Goal: Information Seeking & Learning: Check status

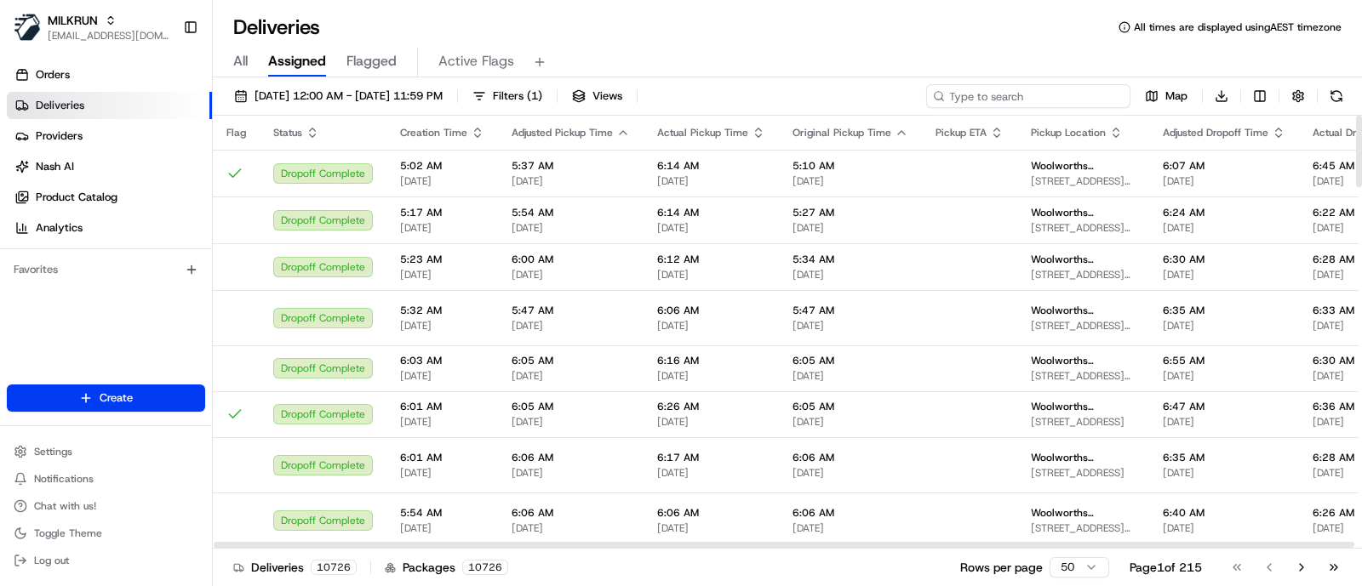
click at [1017, 91] on input at bounding box center [1028, 96] width 204 height 24
paste input "e5473698-773d-47a0-ae59-97b2ab171e99"
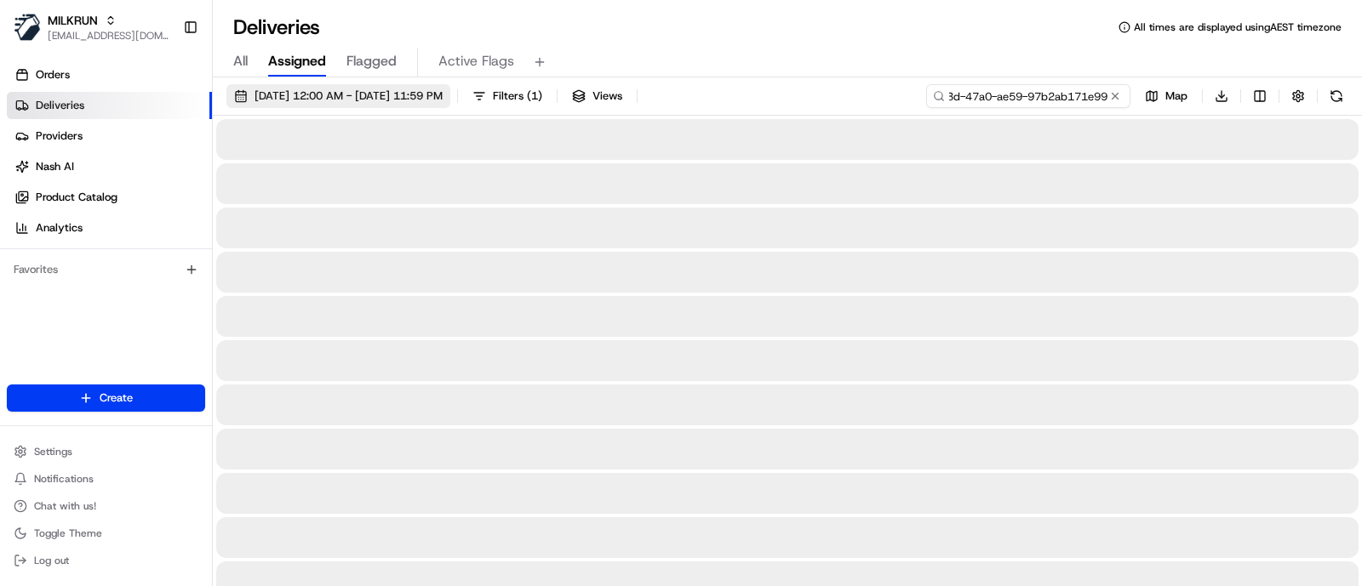
type input "e5473698-773d-47a0-ae59-97b2ab171e99"
click at [356, 100] on span "19/08/2025 12:00 AM - 26/08/2025 11:59 PM" at bounding box center [348, 95] width 188 height 15
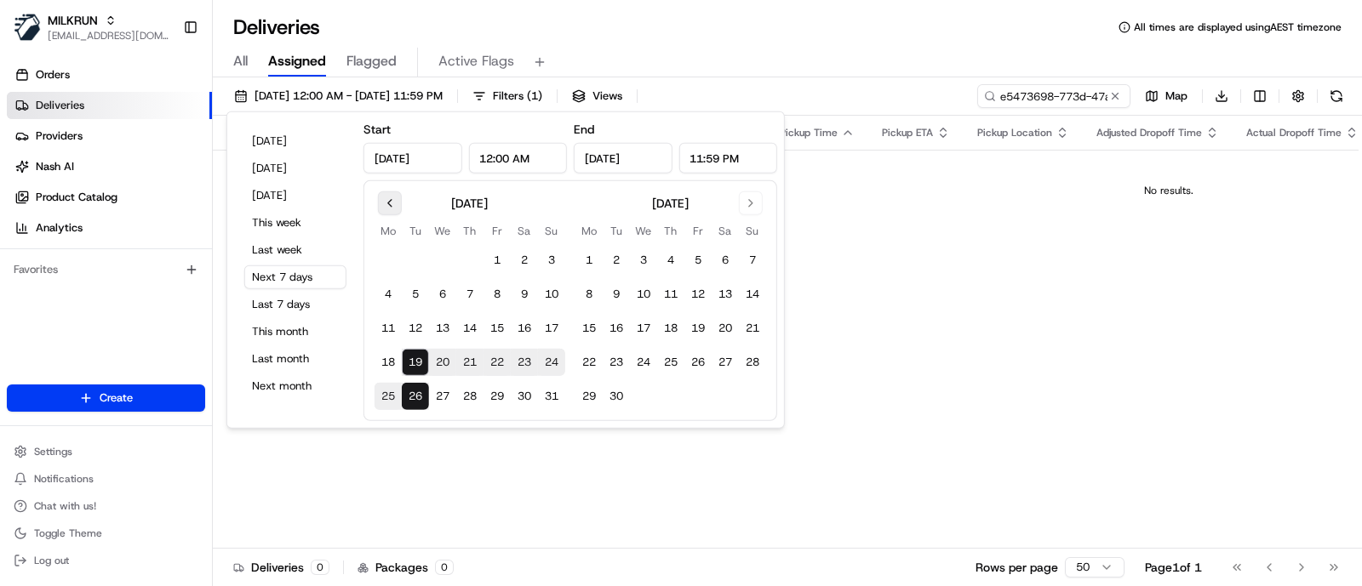
click at [394, 202] on button "Go to previous month" at bounding box center [390, 203] width 24 height 24
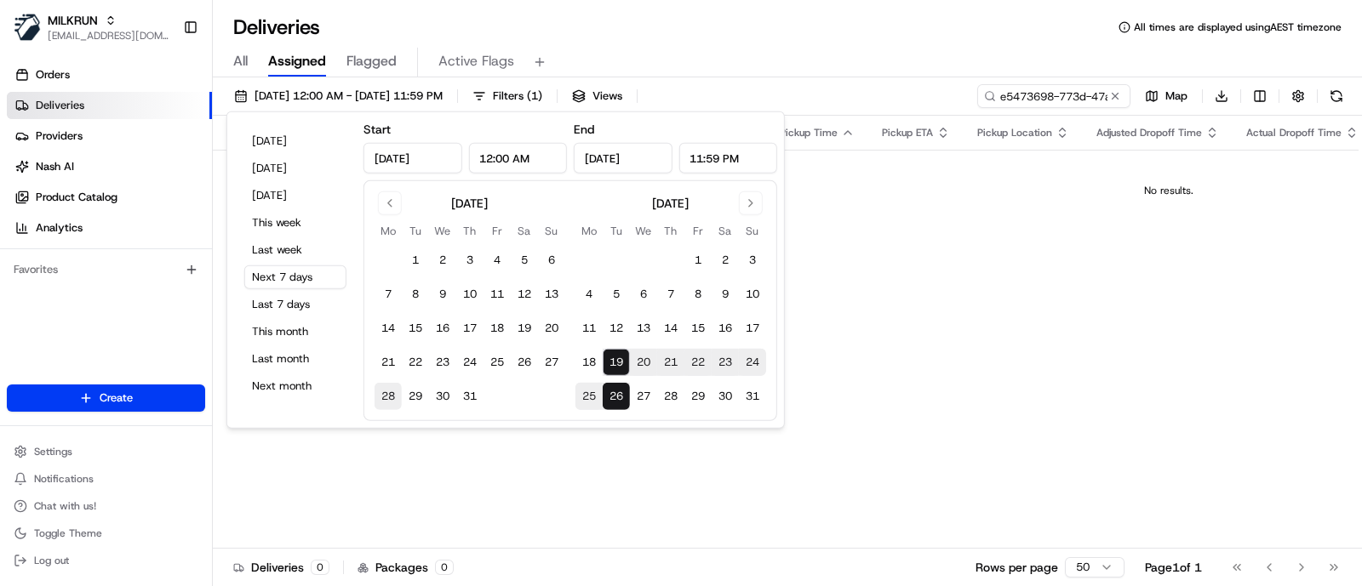
click at [382, 388] on button "28" at bounding box center [387, 396] width 27 height 27
type input "Jul 28, 2025"
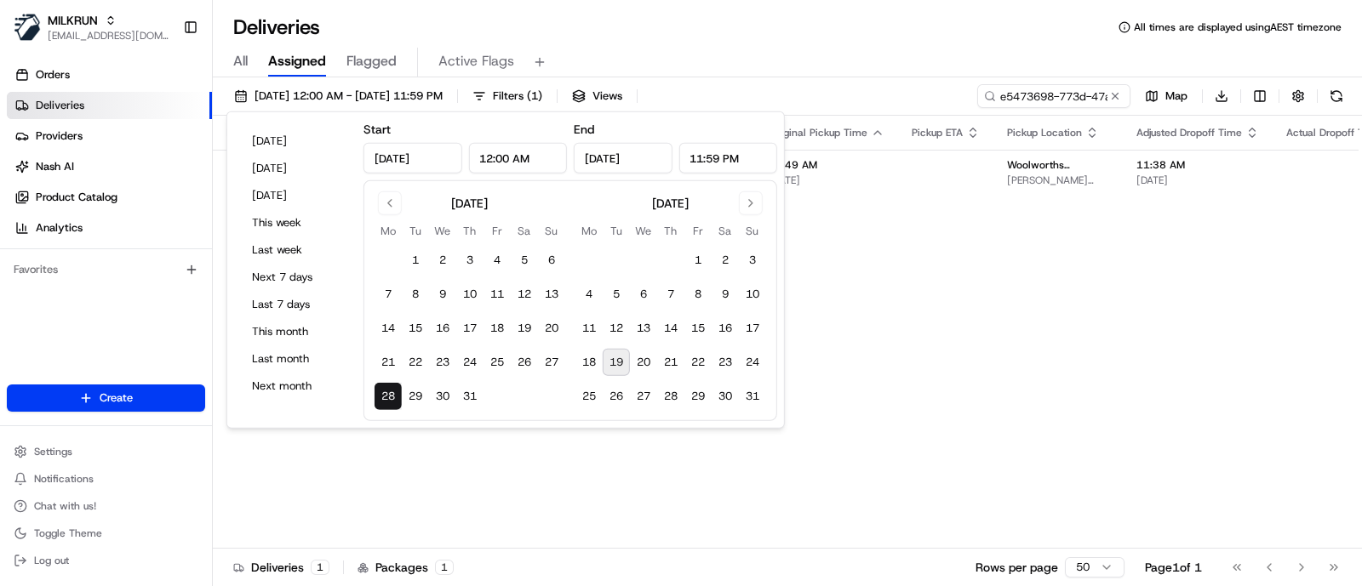
click at [621, 357] on button "19" at bounding box center [615, 362] width 27 height 27
type input "Aug 19, 2025"
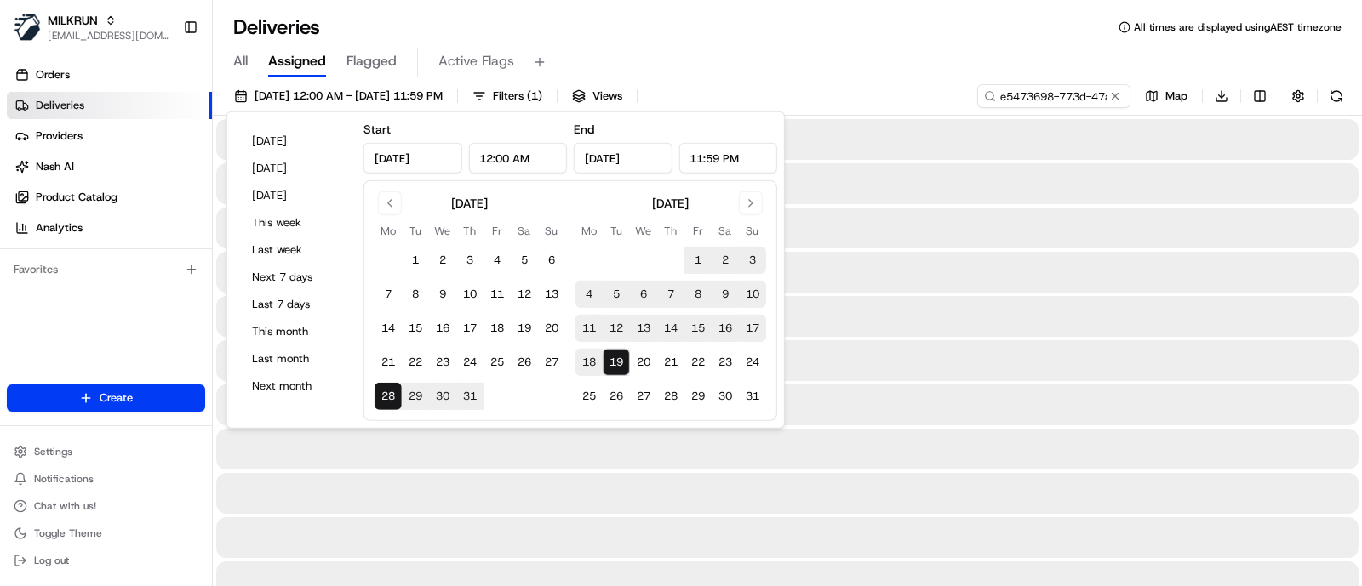
click at [770, 62] on div "All Assigned Flagged Active Flags" at bounding box center [787, 63] width 1149 height 30
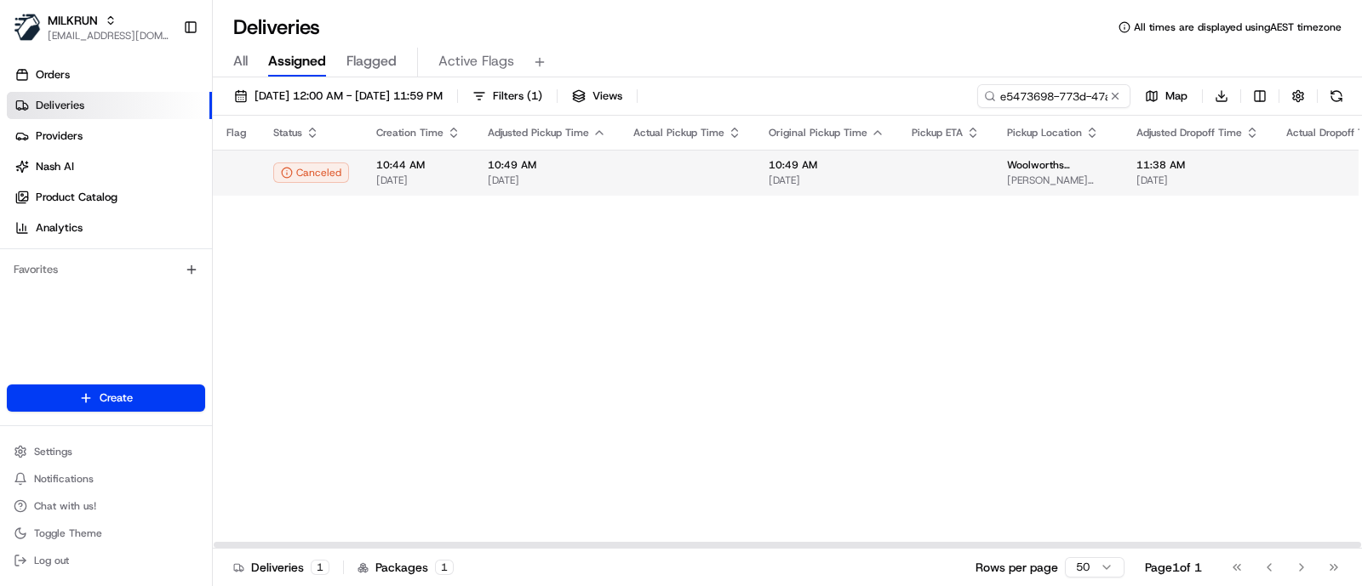
click at [682, 177] on td at bounding box center [686, 173] width 135 height 46
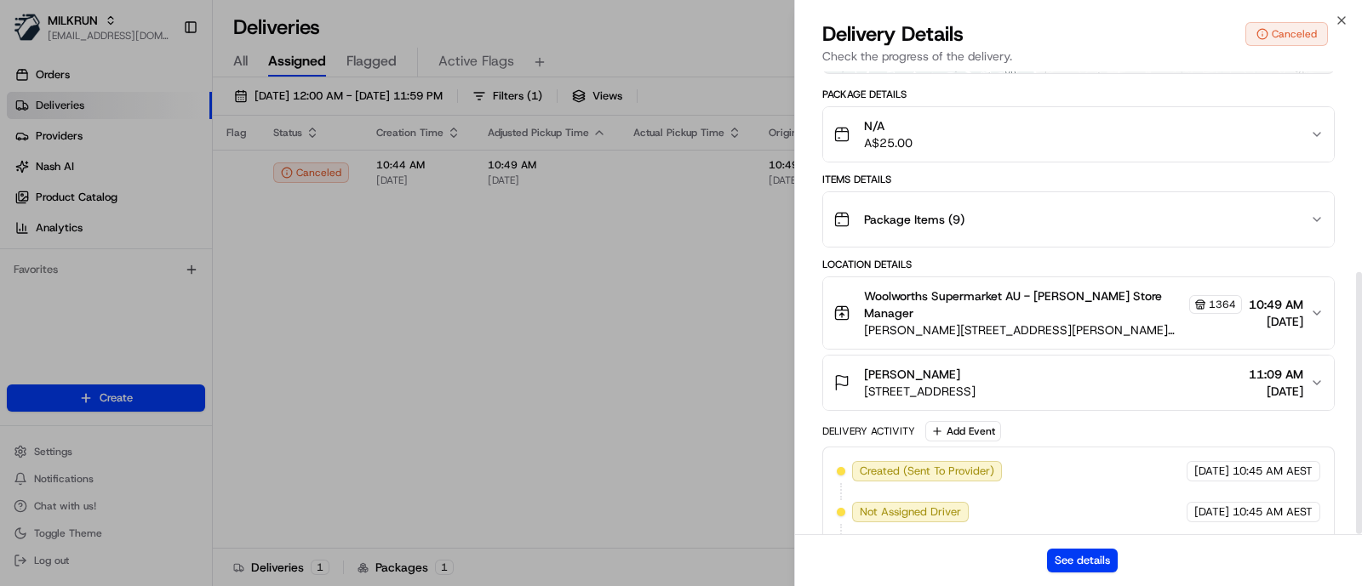
scroll to position [354, 0]
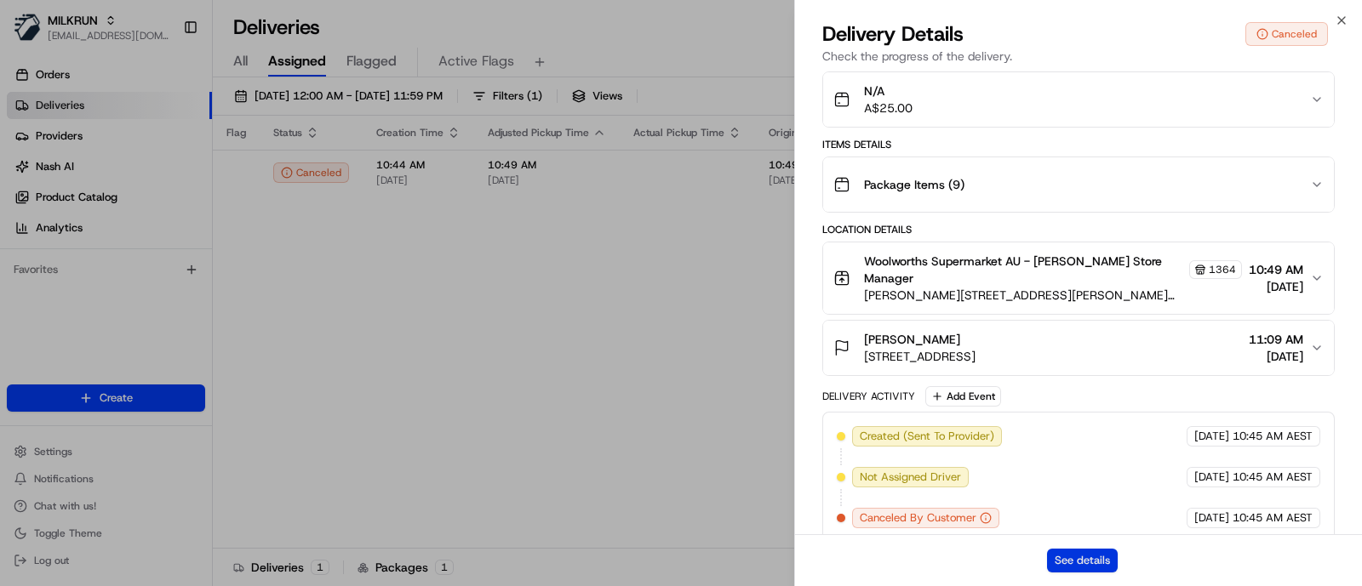
click at [1064, 563] on button "See details" at bounding box center [1082, 561] width 71 height 24
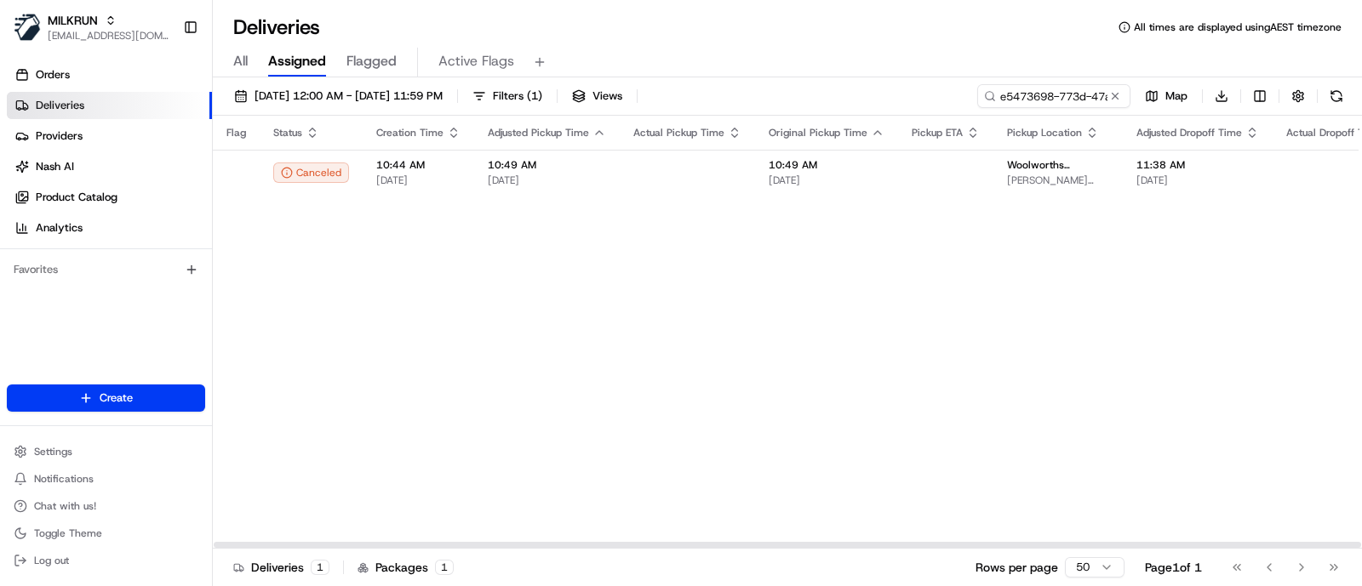
click at [1198, 276] on div "Flag Status Creation Time Adjusted Pickup Time Actual Pickup Time Original Pick…" at bounding box center [1220, 332] width 2015 height 433
click at [1031, 104] on input "e5473698-773d-47a0-ae59-97b2ab171e99" at bounding box center [1028, 96] width 204 height 24
click at [1115, 94] on button at bounding box center [1114, 96] width 17 height 17
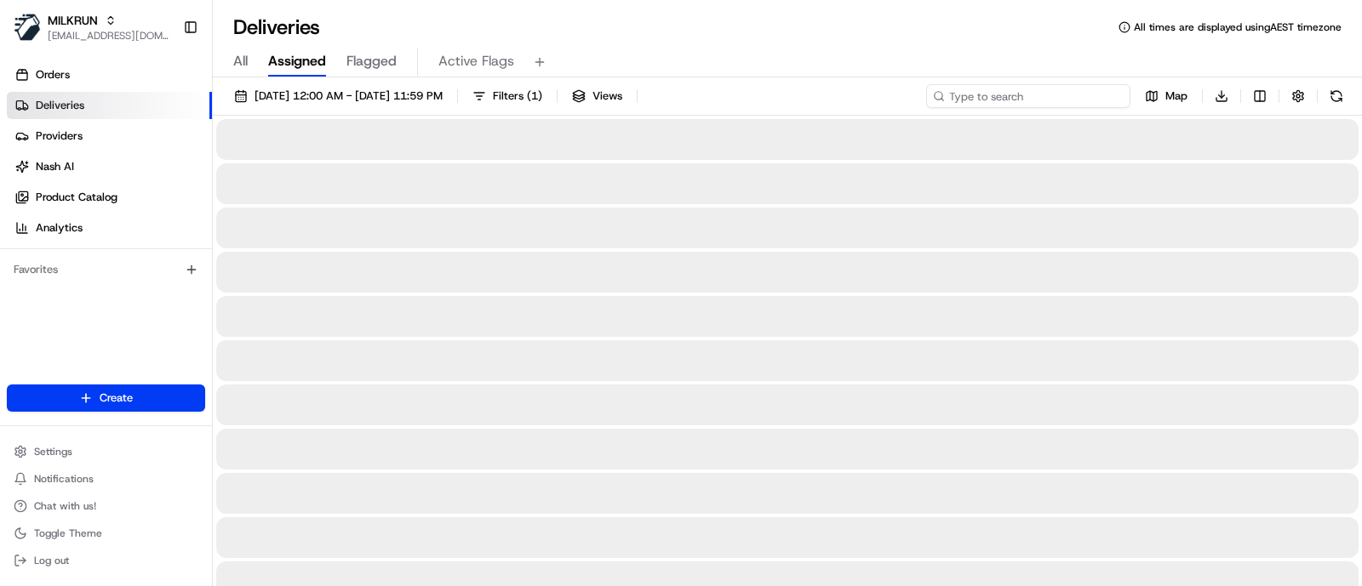
click at [1070, 89] on input at bounding box center [1028, 96] width 204 height 24
paste input "abfa9442-c0e8-4344-a72e-5e5eea7106de"
type input "abfa9442-c0e8-4344-a72e-5e5eea7106de"
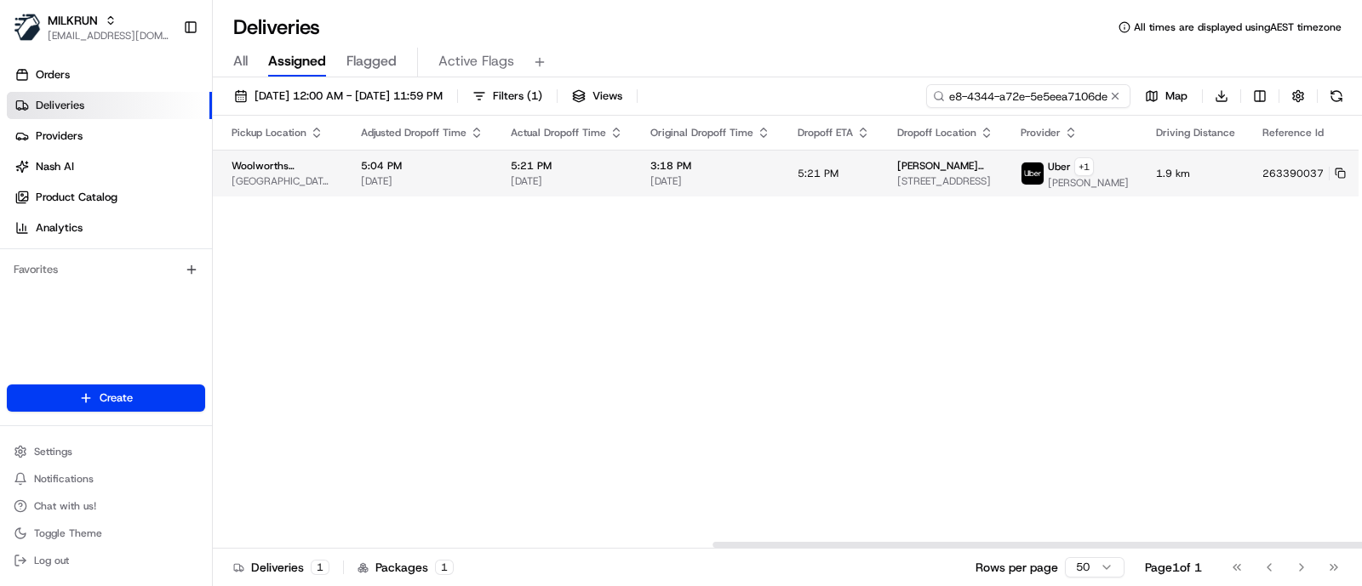
scroll to position [0, 882]
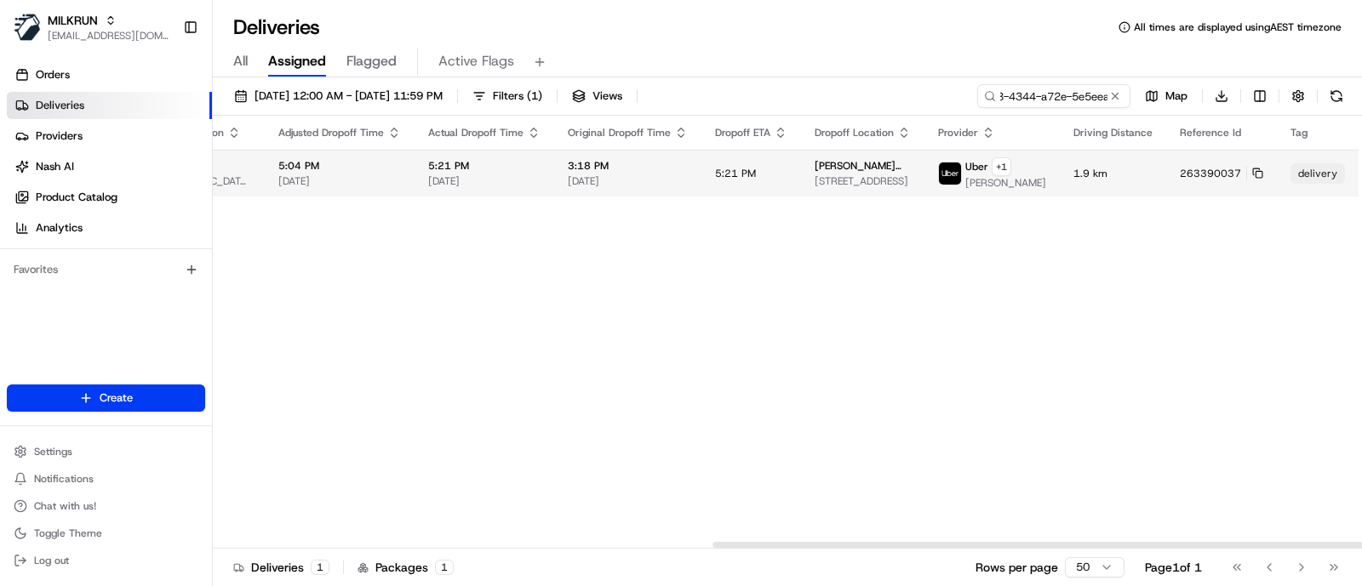
click at [814, 173] on span "[PERSON_NAME] Low" at bounding box center [862, 166] width 96 height 14
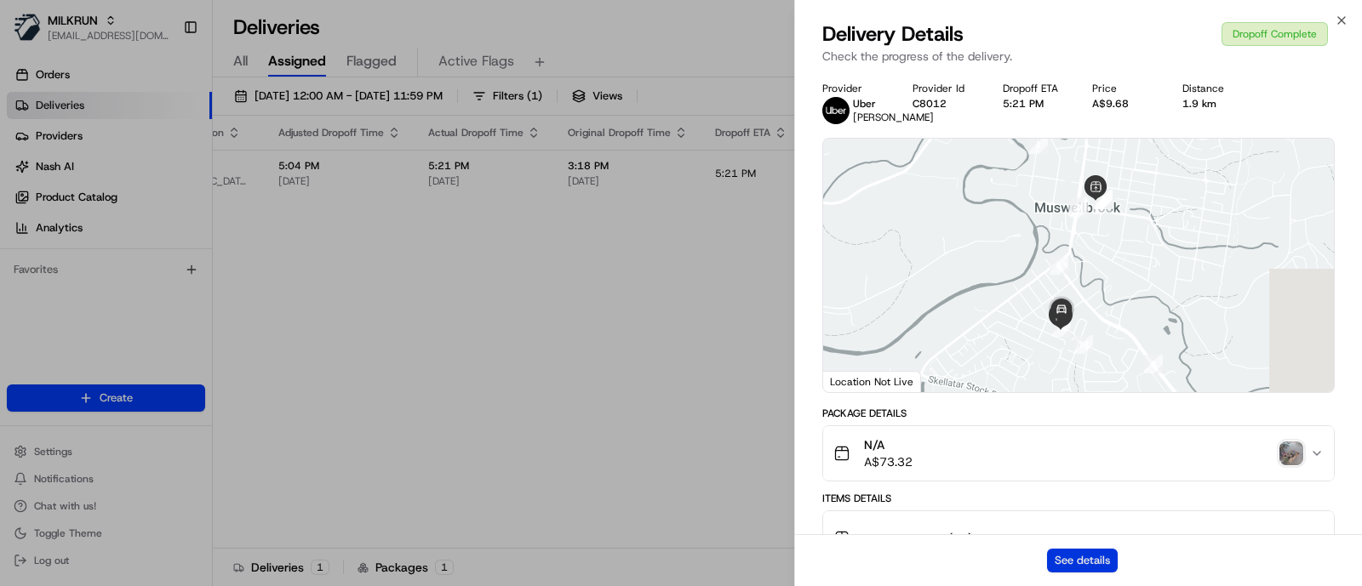
click at [1098, 555] on button "See details" at bounding box center [1082, 561] width 71 height 24
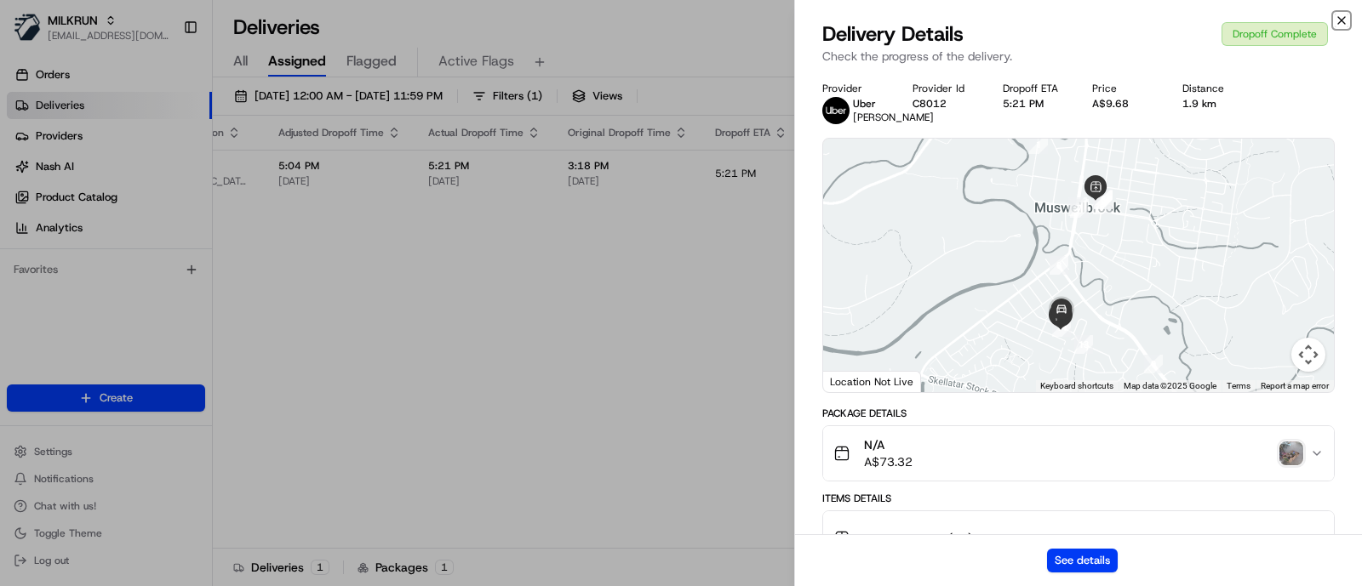
click at [1337, 26] on icon "button" at bounding box center [1341, 21] width 14 height 14
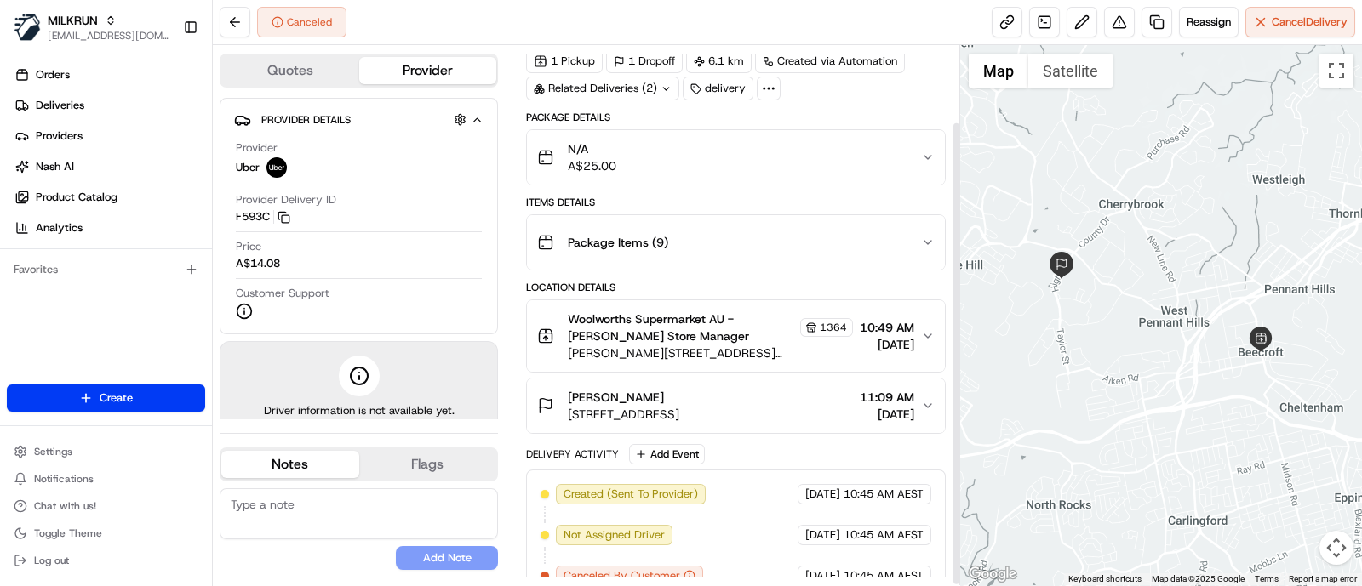
scroll to position [88, 0]
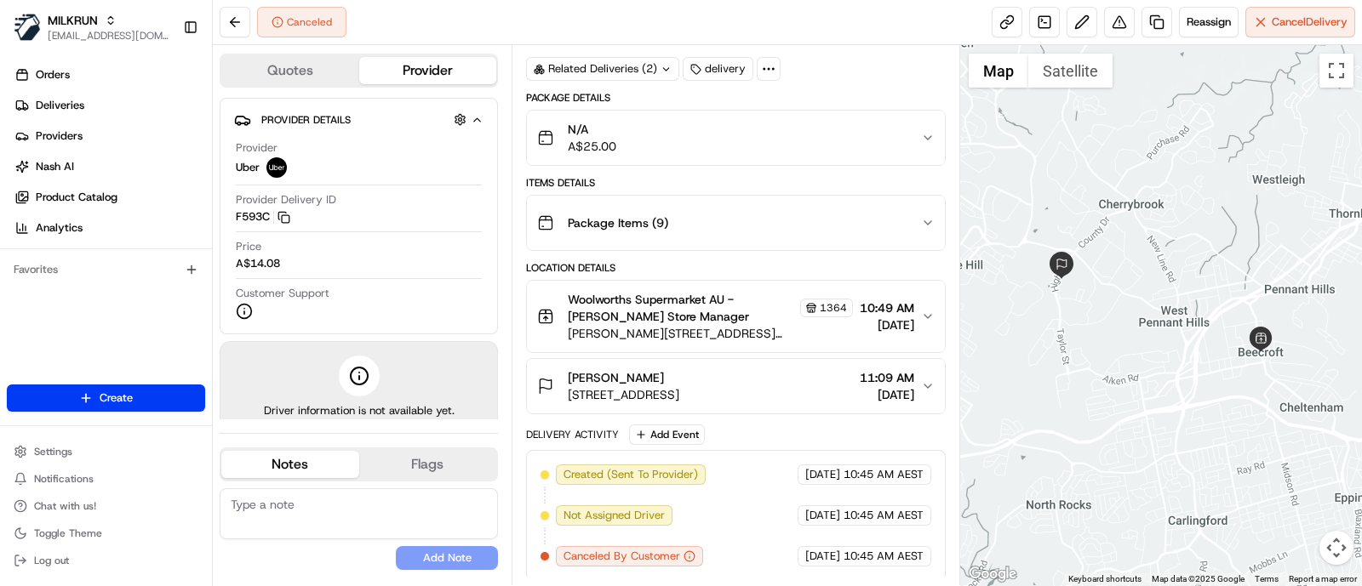
click at [1234, 104] on div at bounding box center [1161, 315] width 403 height 540
click at [1224, 248] on div at bounding box center [1161, 315] width 403 height 540
click at [1230, 275] on div at bounding box center [1161, 315] width 403 height 540
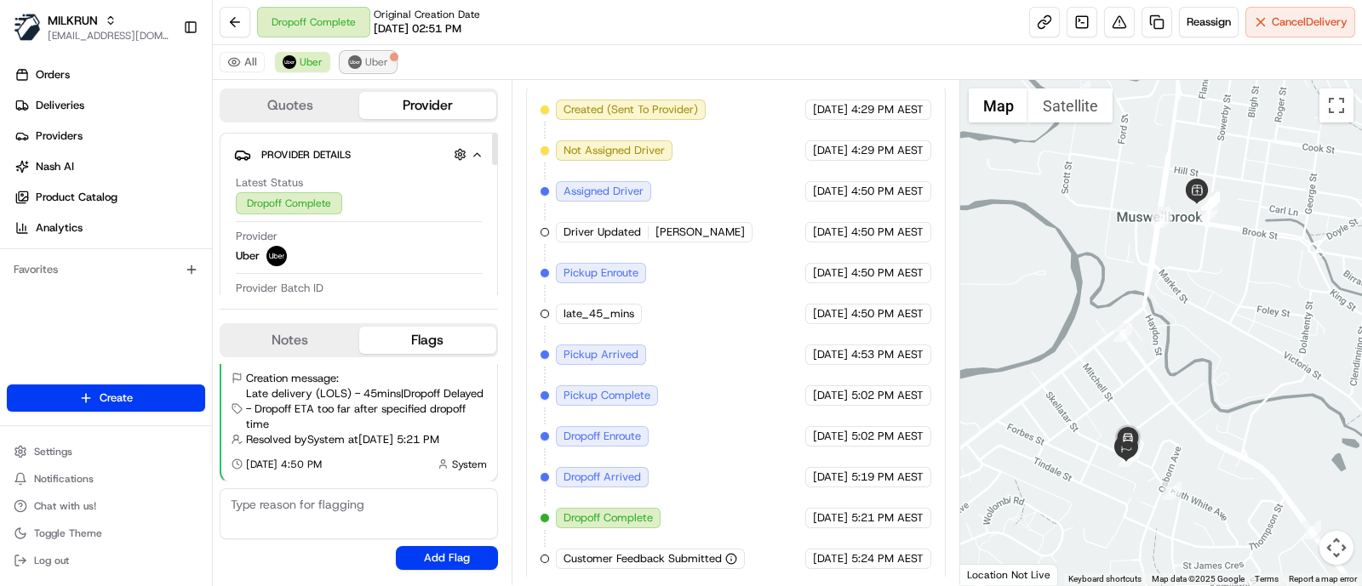
click at [370, 60] on span "Uber" at bounding box center [376, 62] width 23 height 14
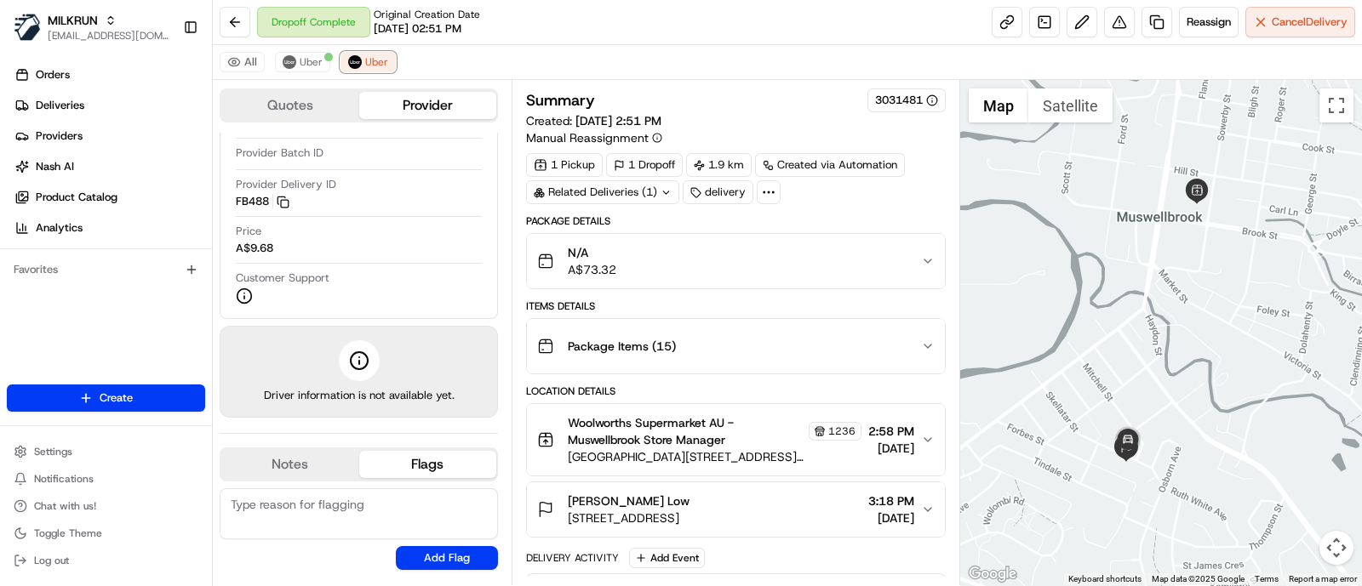
scroll to position [1, 0]
click at [768, 192] on icon at bounding box center [768, 191] width 15 height 15
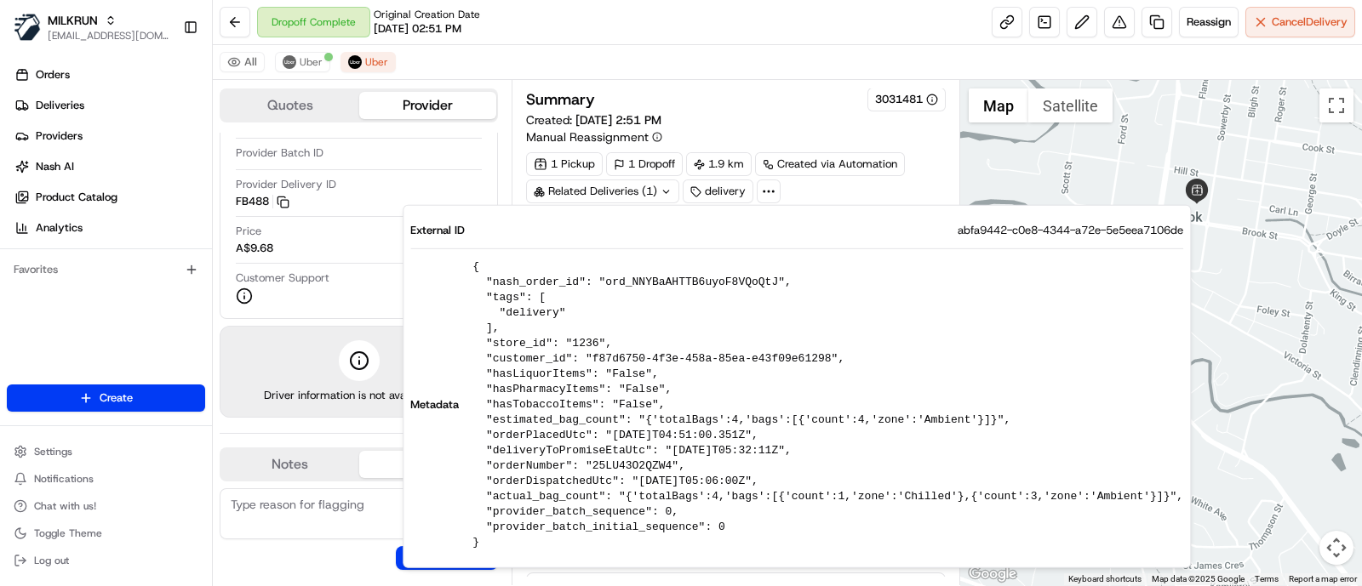
click at [703, 99] on div "Summary 3031481" at bounding box center [736, 100] width 420 height 24
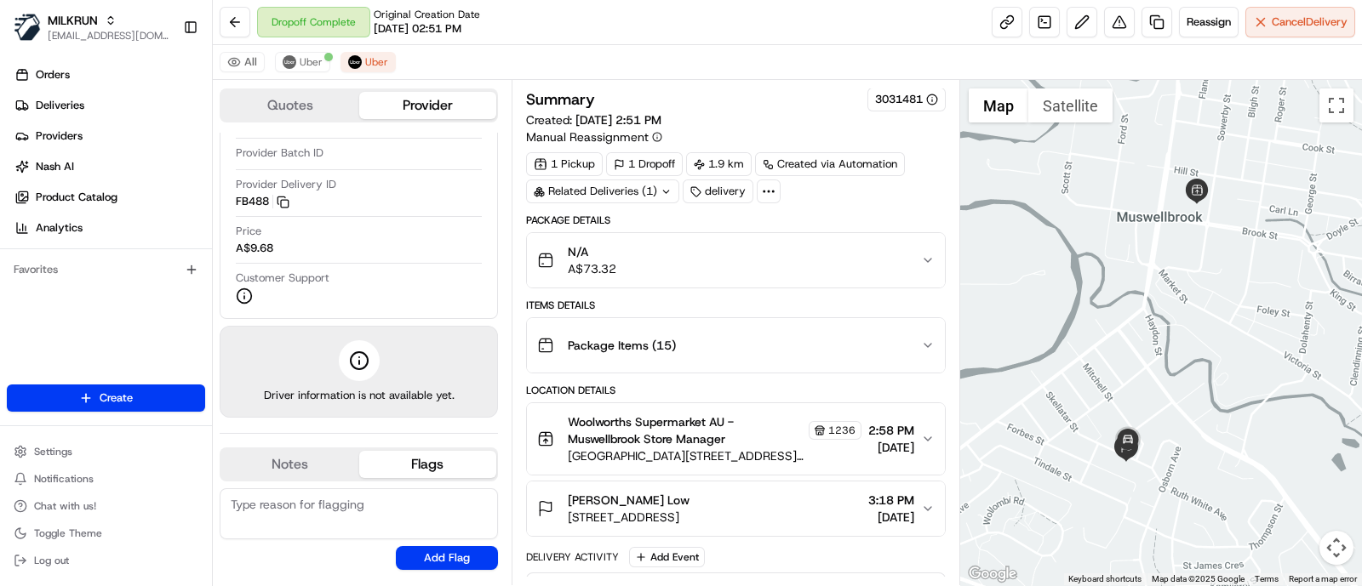
scroll to position [0, 0]
click at [1107, 227] on div at bounding box center [1161, 332] width 403 height 505
click at [763, 186] on icon at bounding box center [768, 192] width 15 height 15
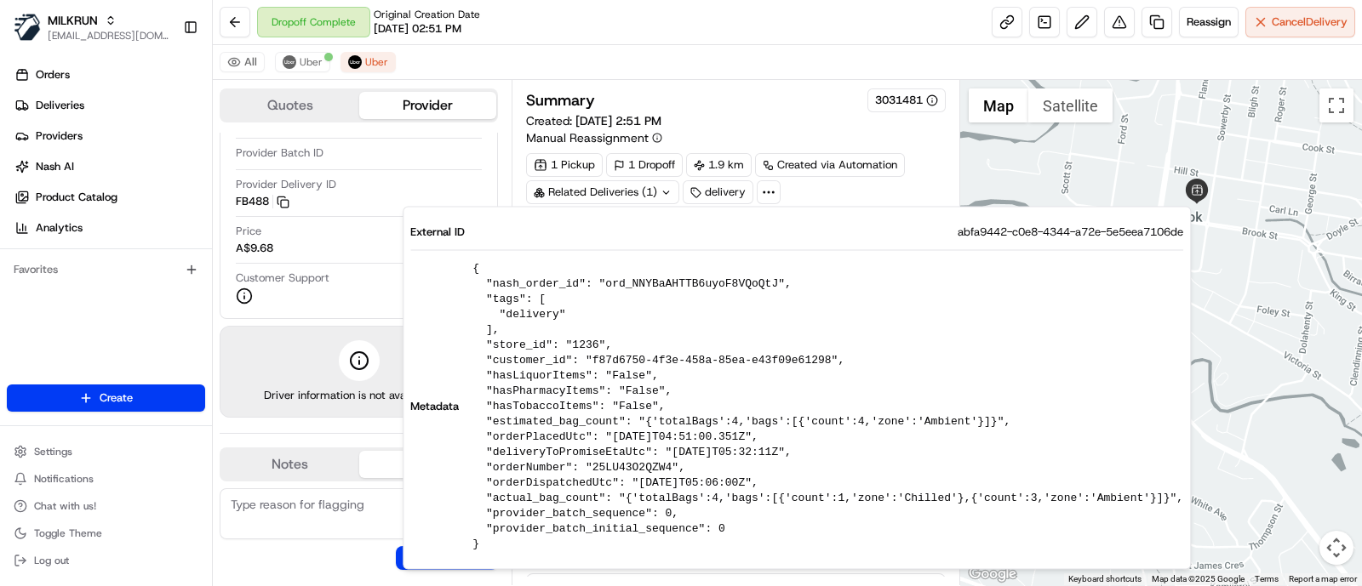
click at [808, 114] on div "Summary 3031481 Created: [DATE] 2:51 PM Manual Reassignment" at bounding box center [736, 117] width 420 height 58
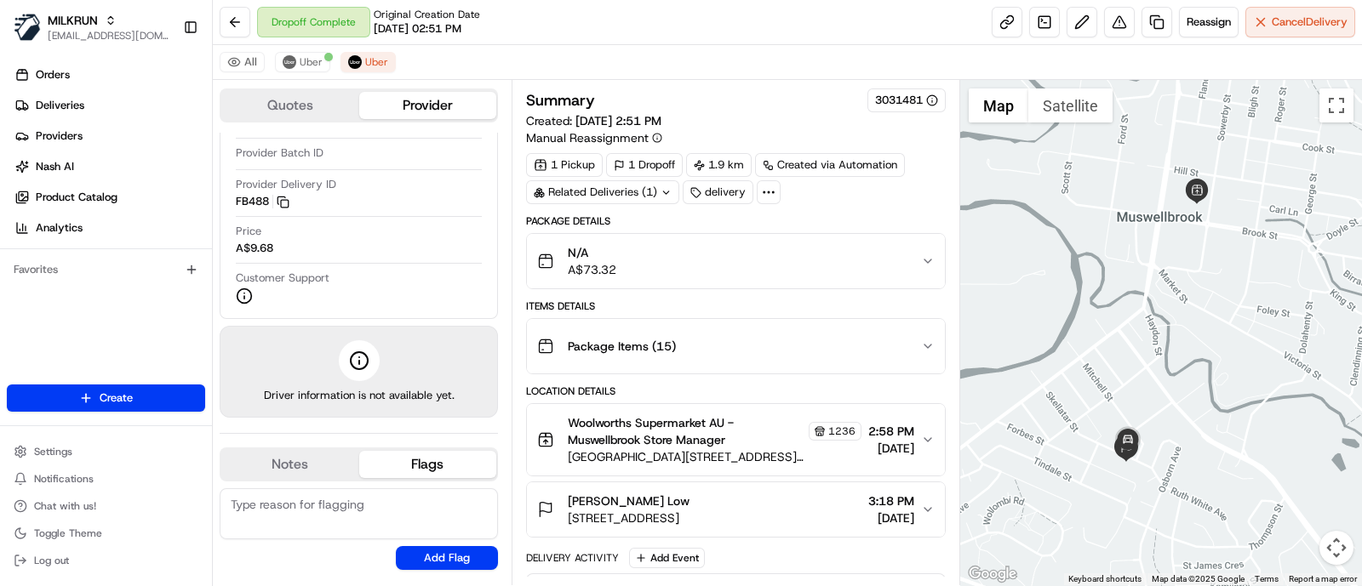
click at [1130, 227] on div at bounding box center [1161, 332] width 403 height 505
click at [376, 49] on div "All Uber Uber" at bounding box center [787, 62] width 1149 height 35
click at [374, 61] on span "Uber" at bounding box center [376, 62] width 23 height 14
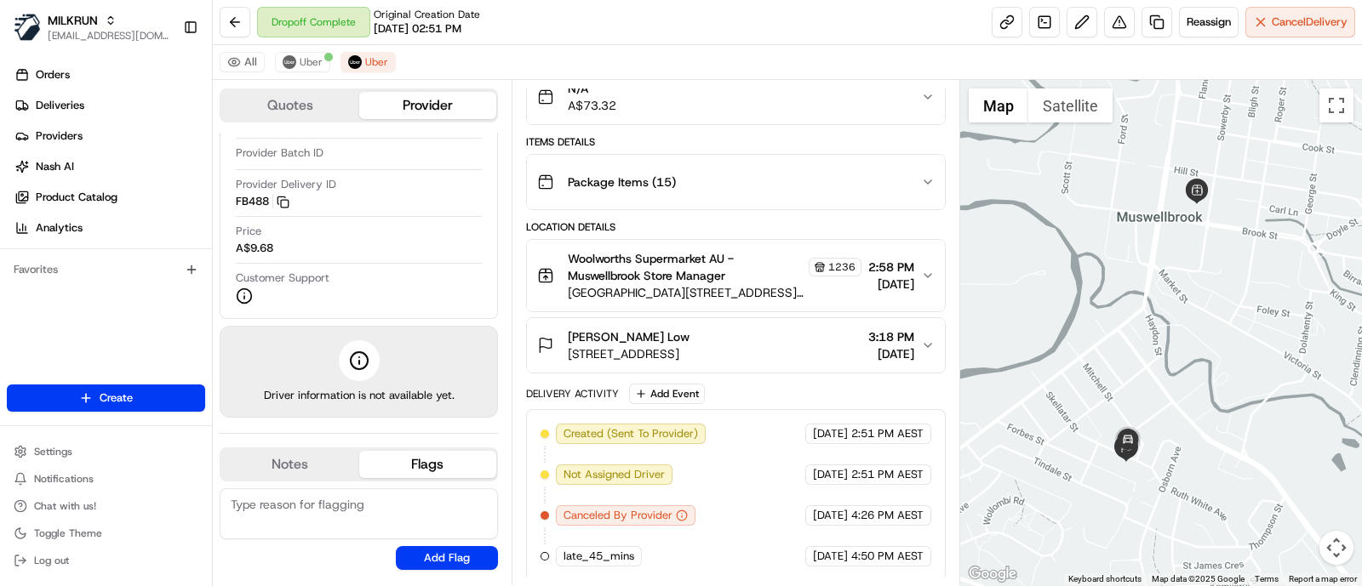
click at [1169, 329] on div at bounding box center [1161, 332] width 403 height 505
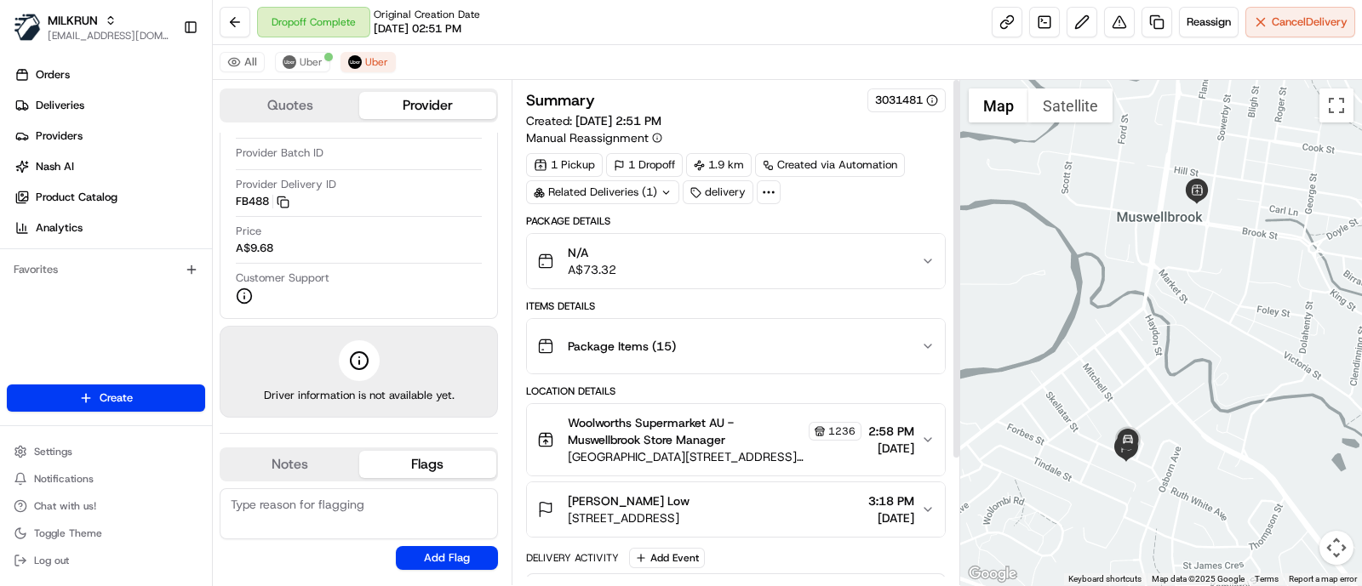
scroll to position [0, 0]
click at [1237, 274] on div at bounding box center [1161, 332] width 403 height 505
